Goal: Information Seeking & Learning: Check status

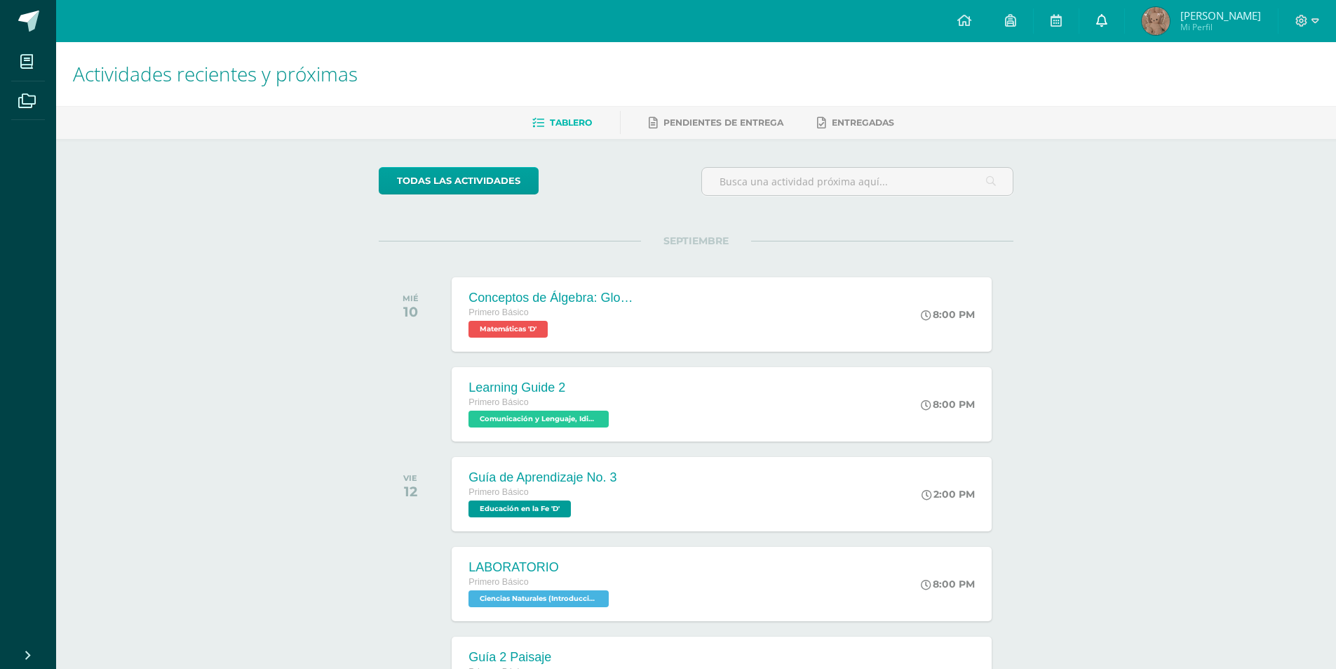
click at [1122, 36] on link at bounding box center [1102, 21] width 45 height 42
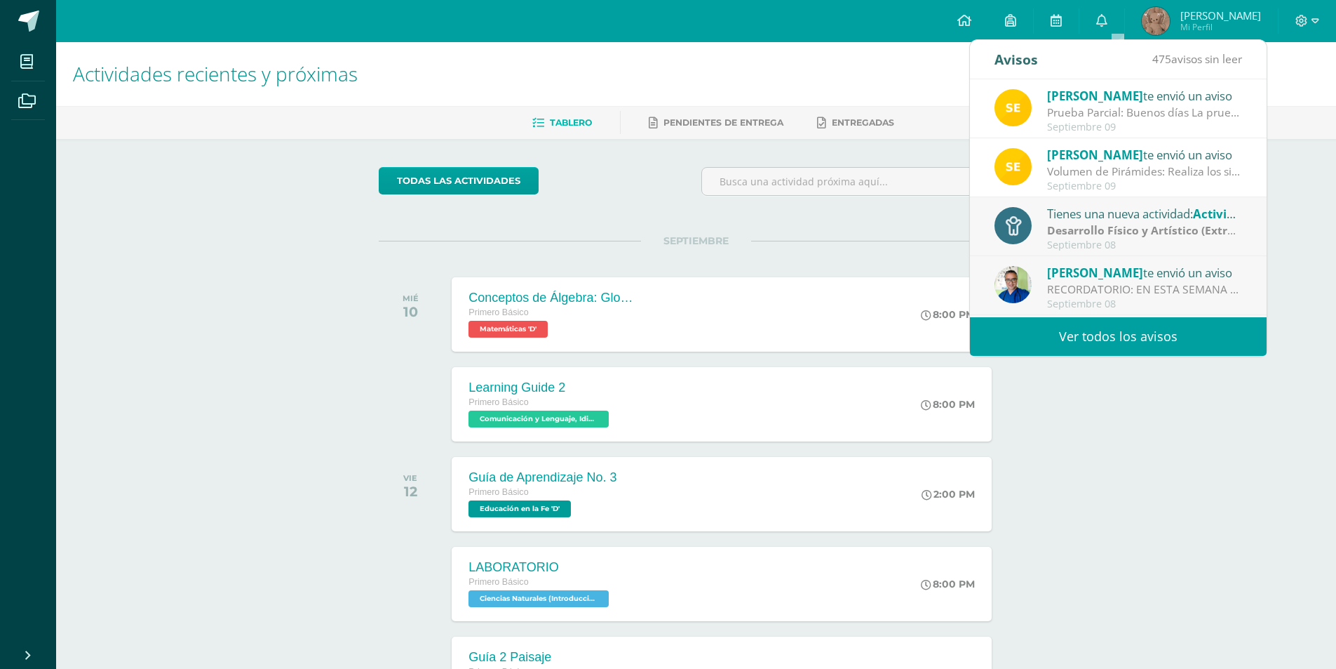
click at [1115, 331] on link "Ver todos los avisos" at bounding box center [1118, 336] width 297 height 39
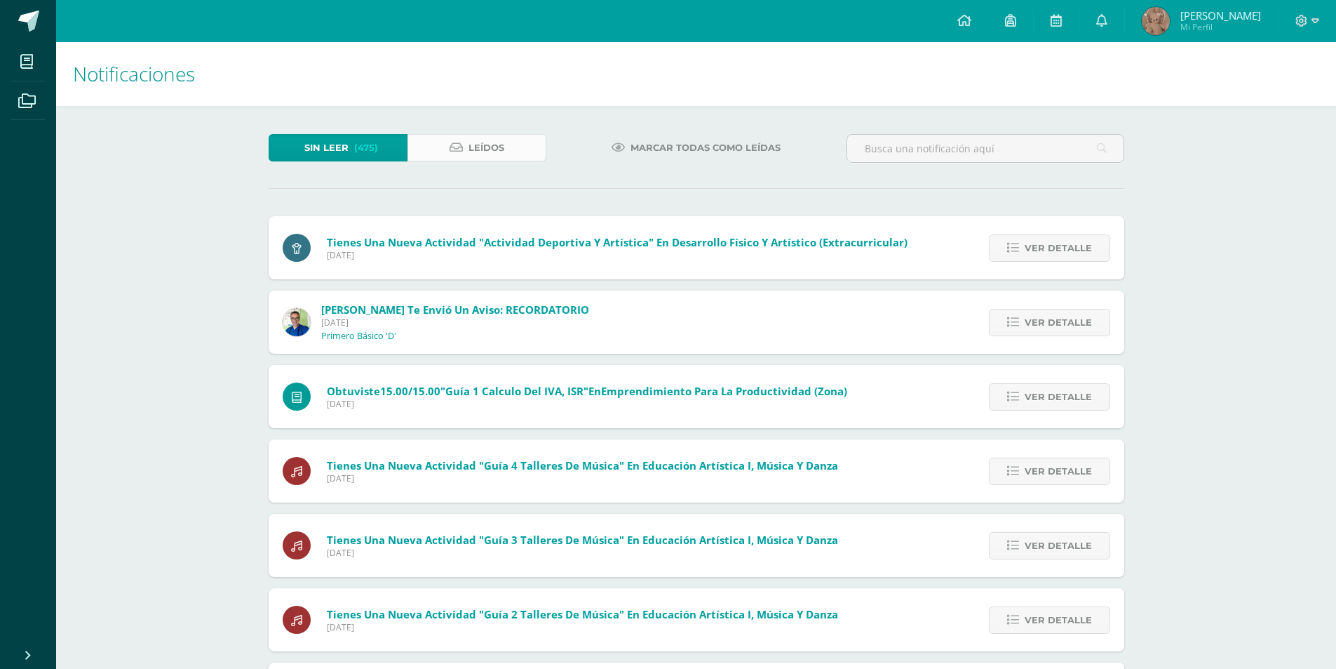
click at [471, 152] on span "Leídos" at bounding box center [487, 148] width 36 height 26
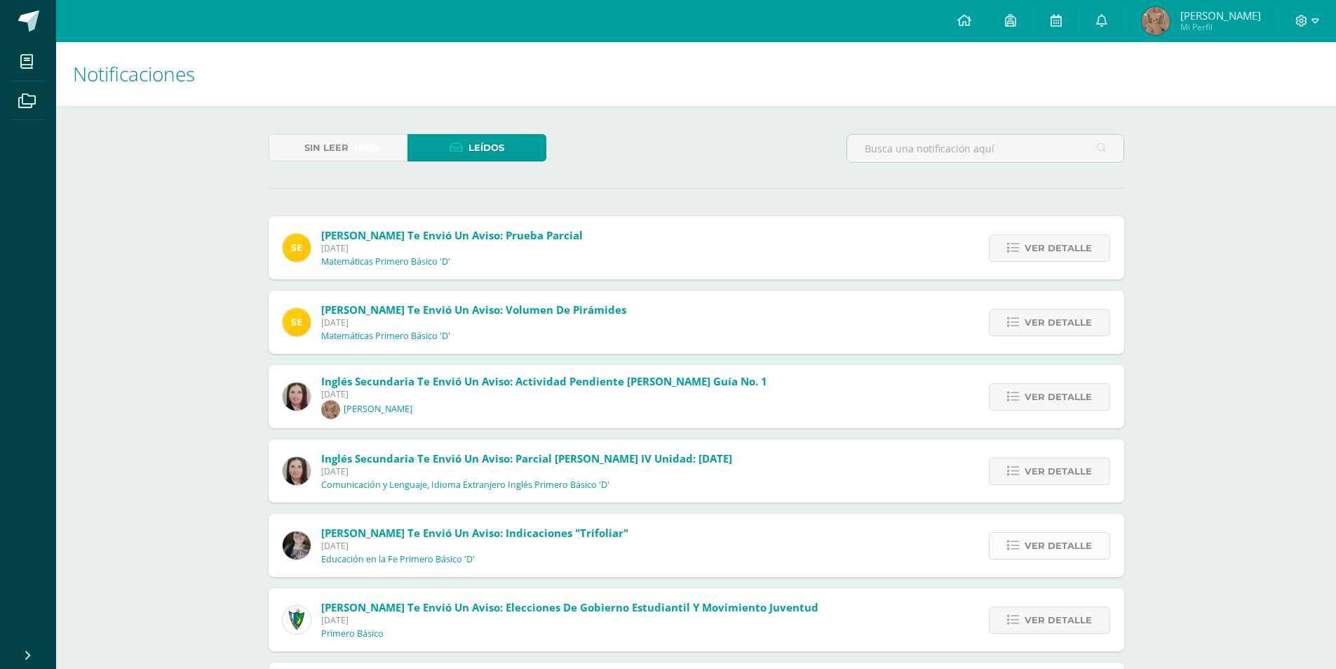
click at [1007, 543] on link "Ver detalle" at bounding box center [1049, 545] width 121 height 27
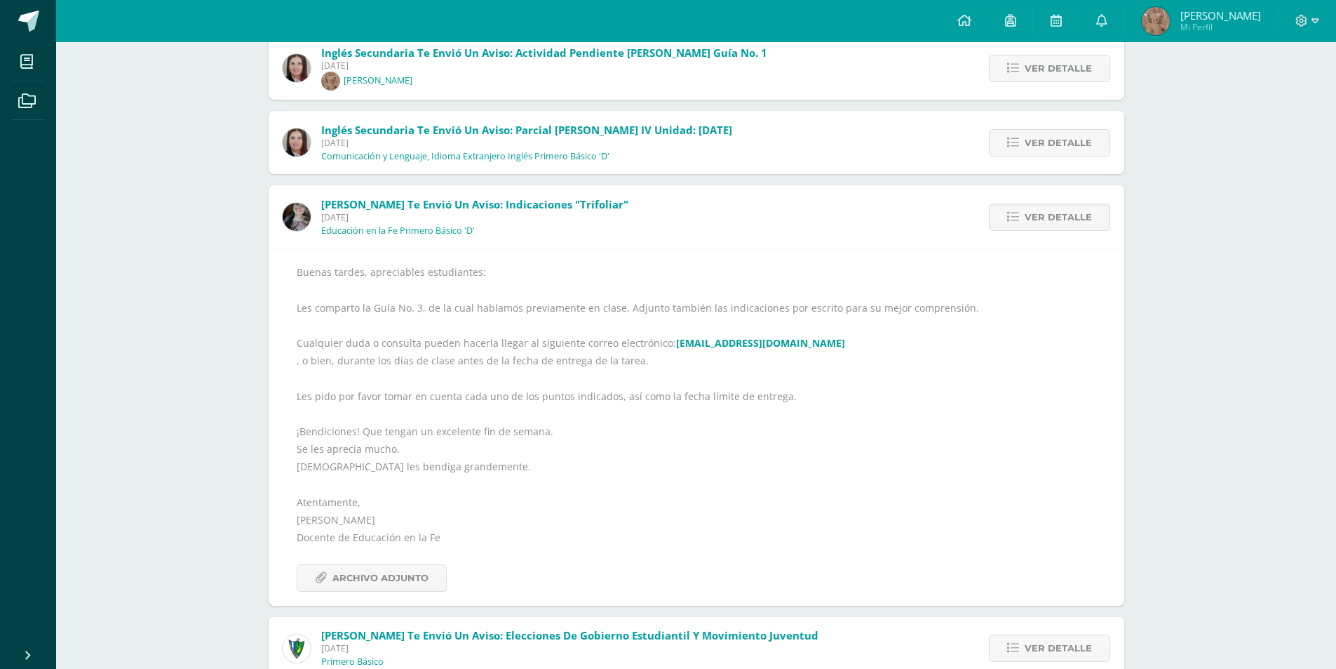
scroll to position [351, 0]
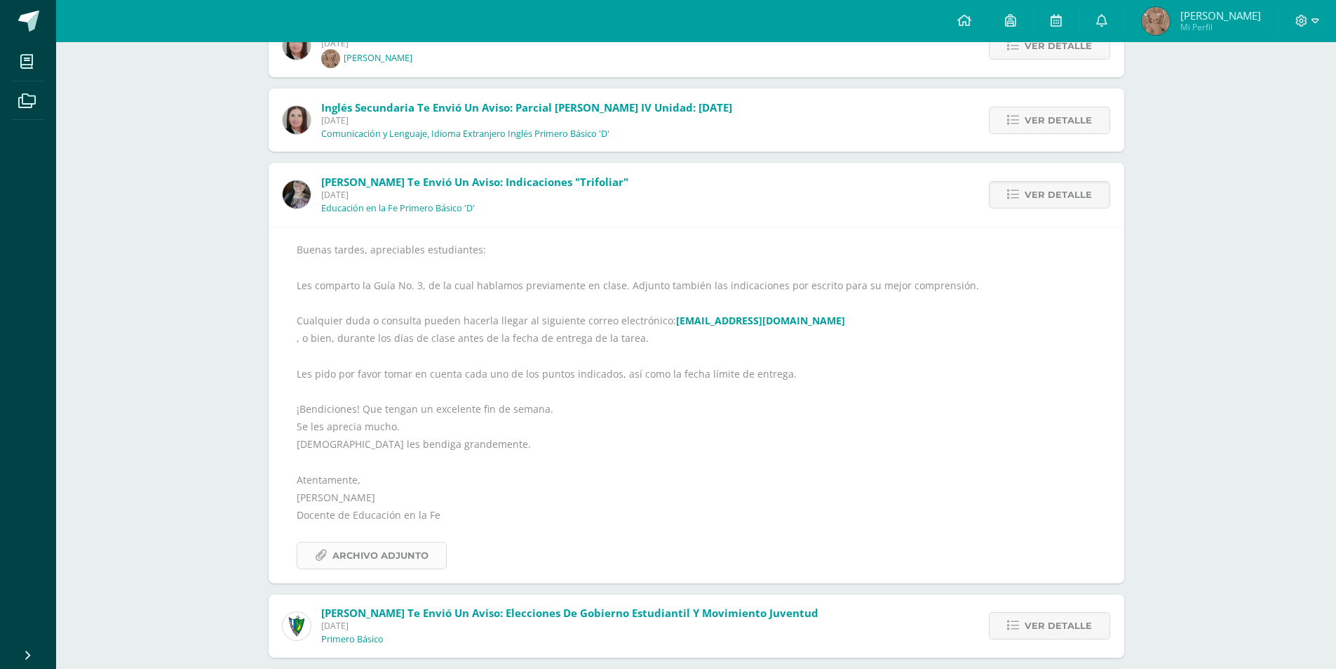
click at [364, 557] on span "Archivo Adjunto" at bounding box center [381, 555] width 96 height 26
